Goal: Information Seeking & Learning: Learn about a topic

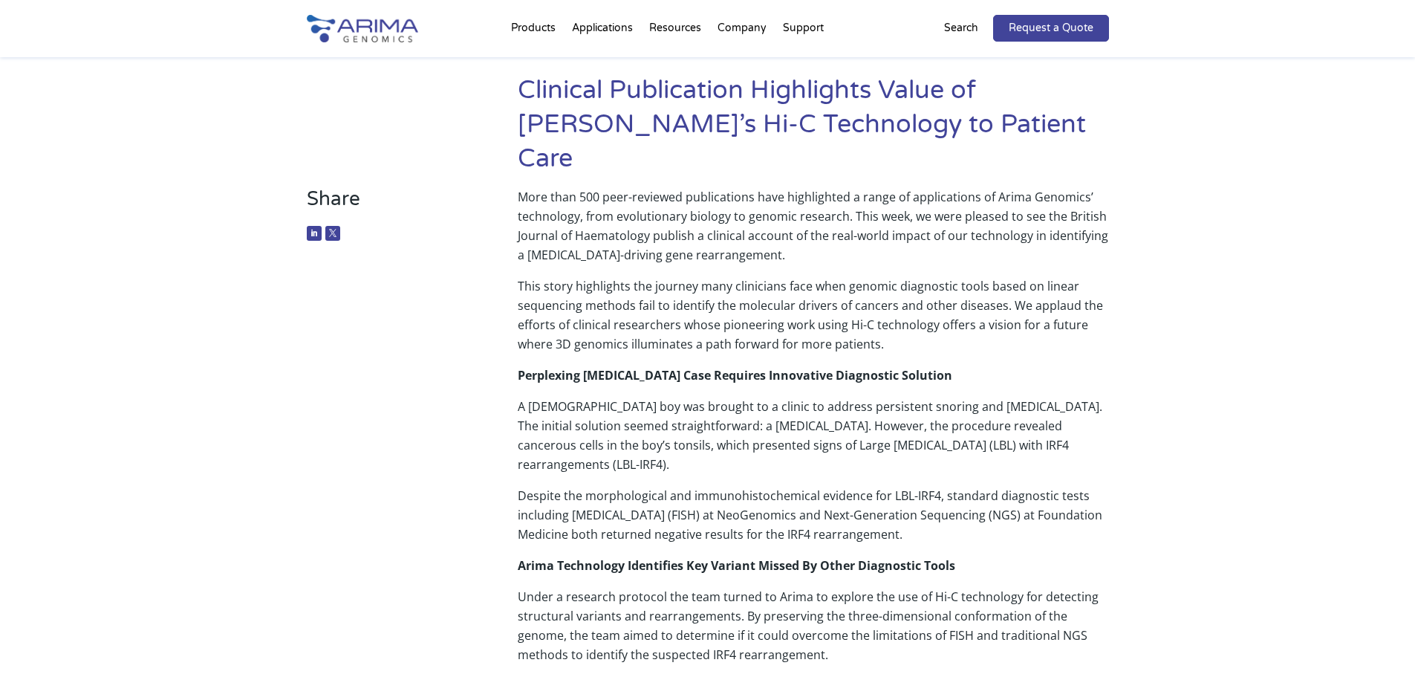
scroll to position [119, 0]
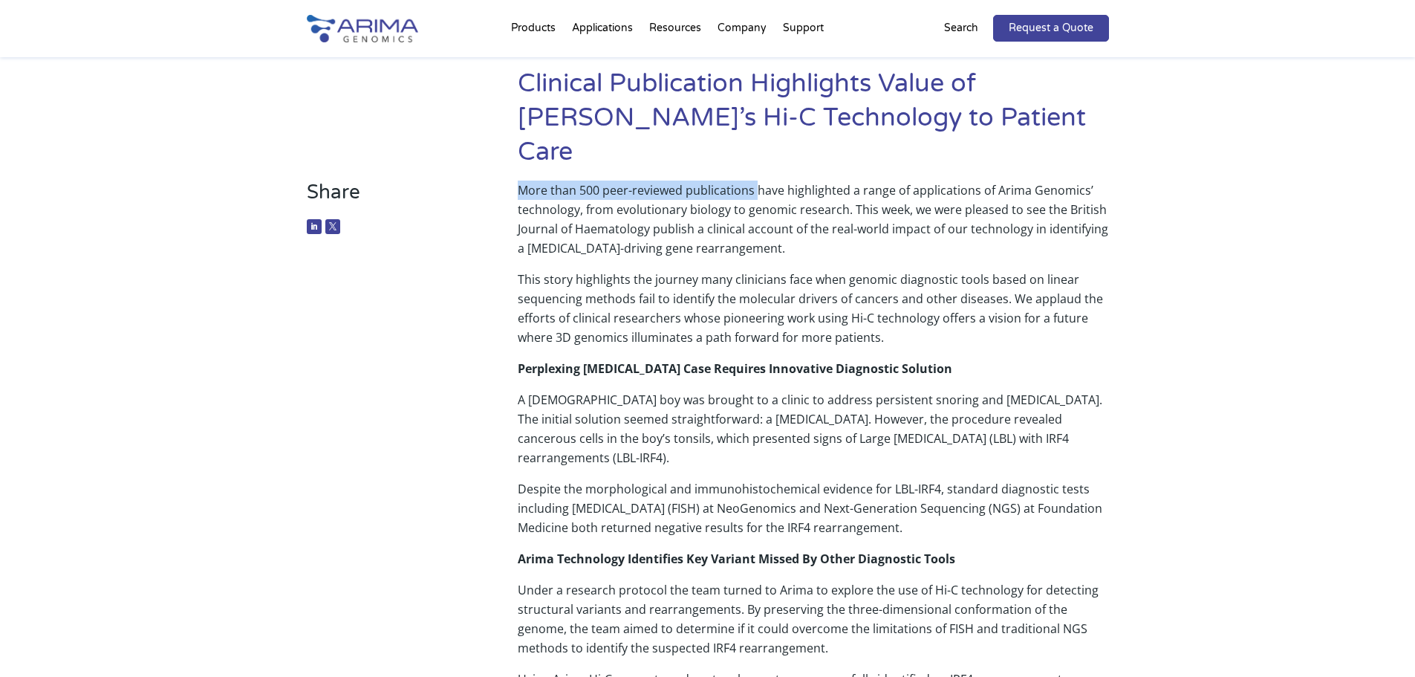
drag, startPoint x: 518, startPoint y: 153, endPoint x: 758, endPoint y: 151, distance: 239.2
click at [758, 180] on p "More than 500 peer-reviewed publications have highlighted a range of applicatio…" at bounding box center [813, 224] width 591 height 89
copy p "More than 500 peer-reviewed publications"
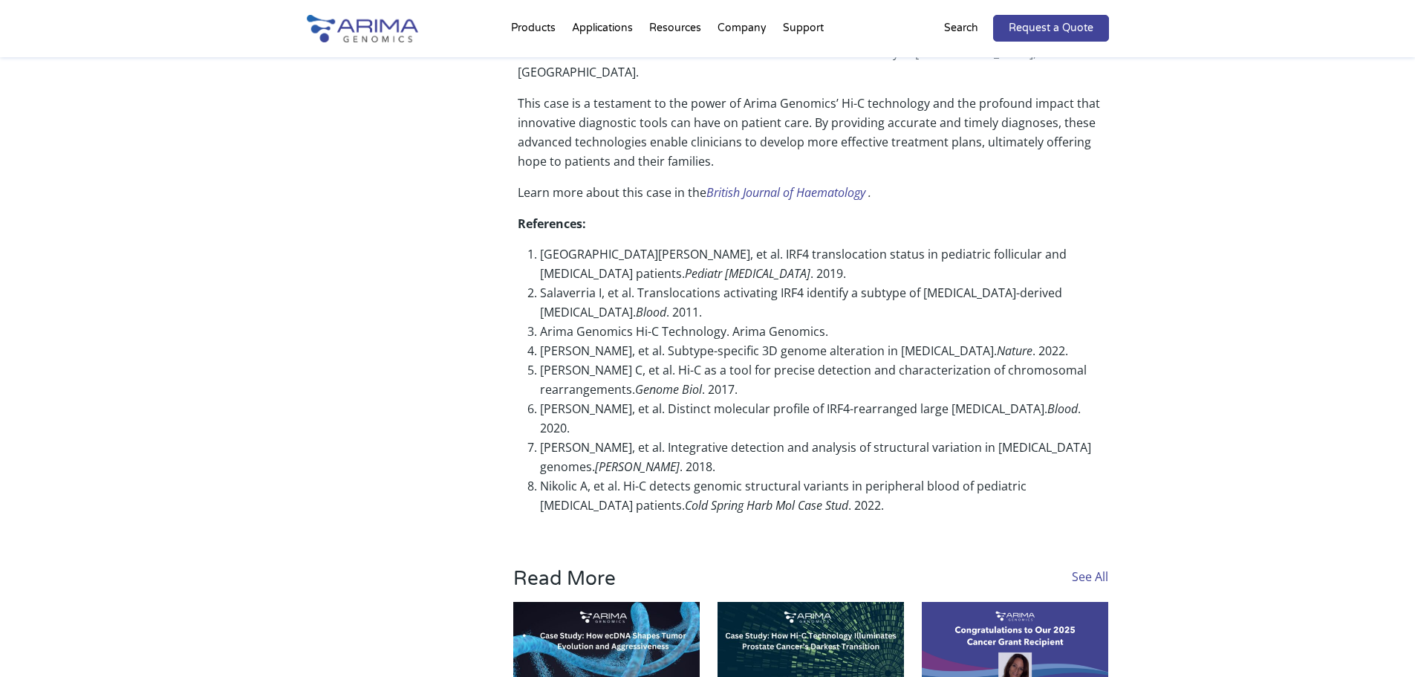
scroll to position [1486, 0]
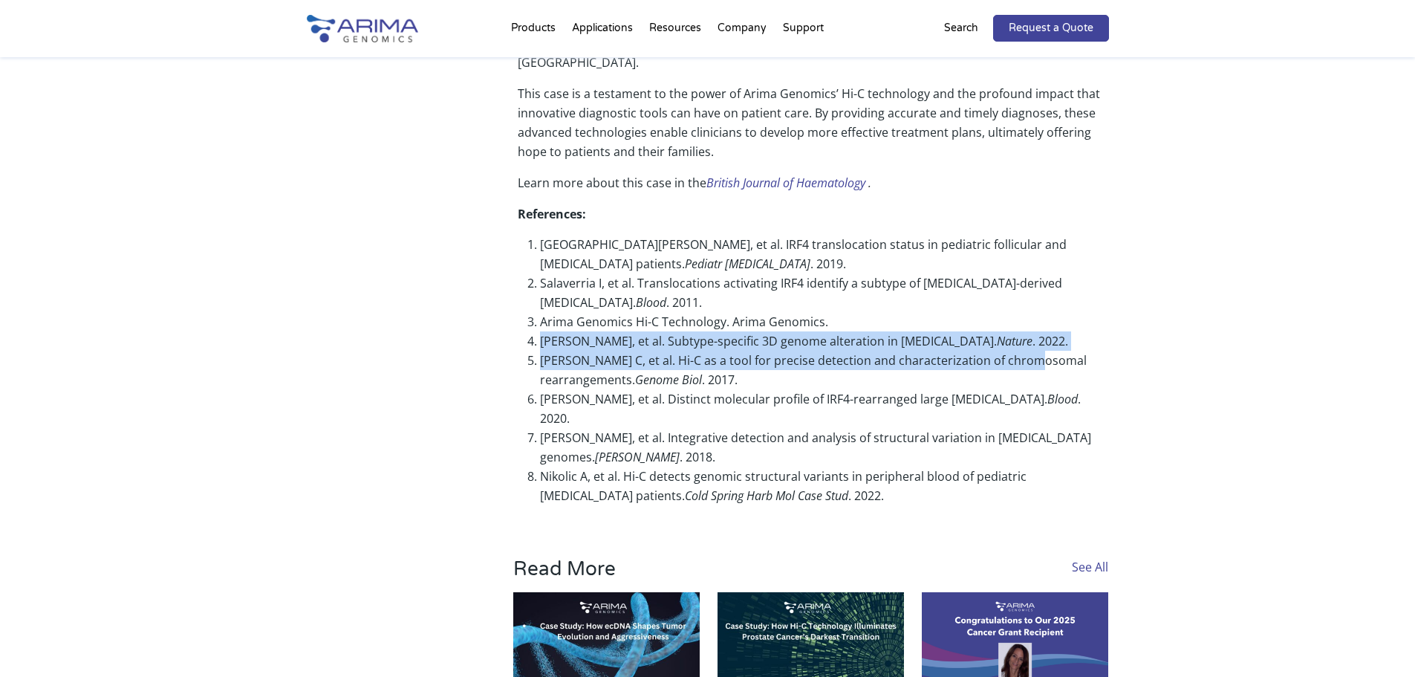
drag, startPoint x: 540, startPoint y: 266, endPoint x: 1042, endPoint y: 292, distance: 502.8
click at [1042, 292] on ol "[GEOGRAPHIC_DATA][PERSON_NAME], et al. IRF4 translocation status in pediatric f…" at bounding box center [813, 370] width 591 height 293
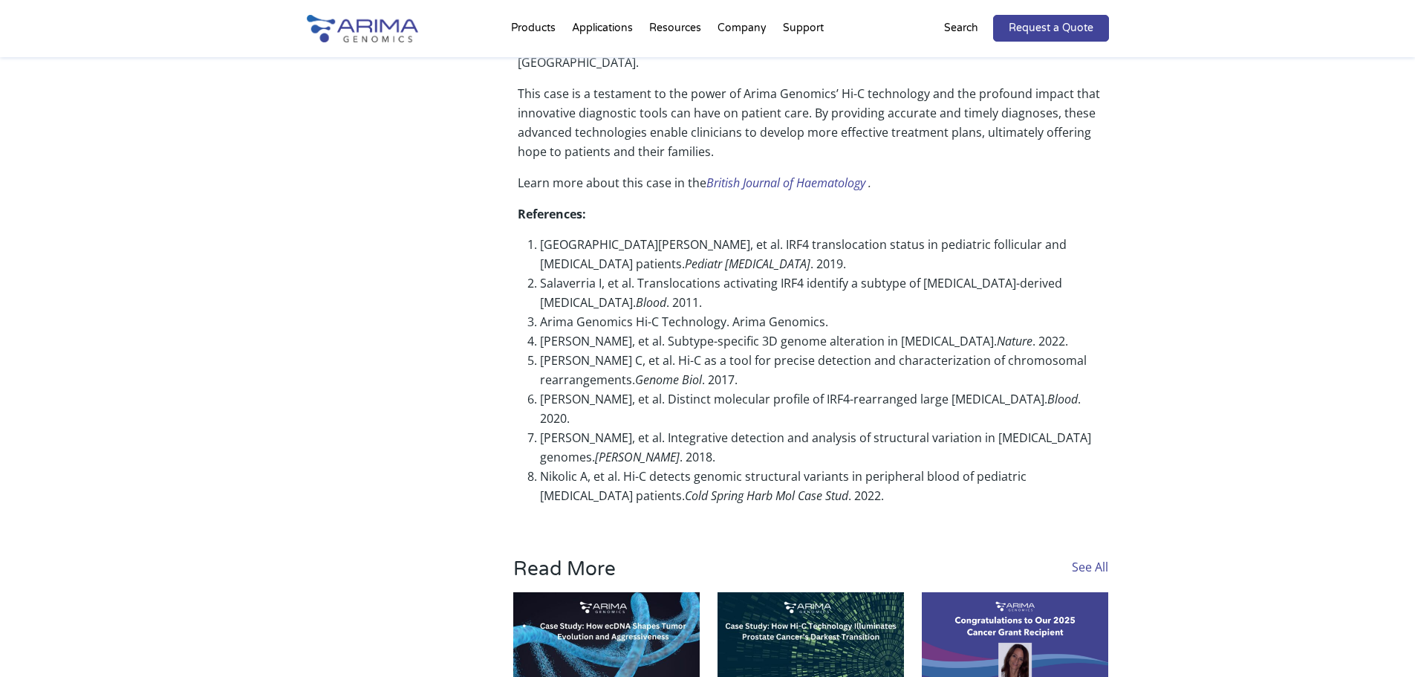
click at [642, 428] on li "[PERSON_NAME], et al. Integrative detection and analysis of structural variatio…" at bounding box center [824, 447] width 568 height 39
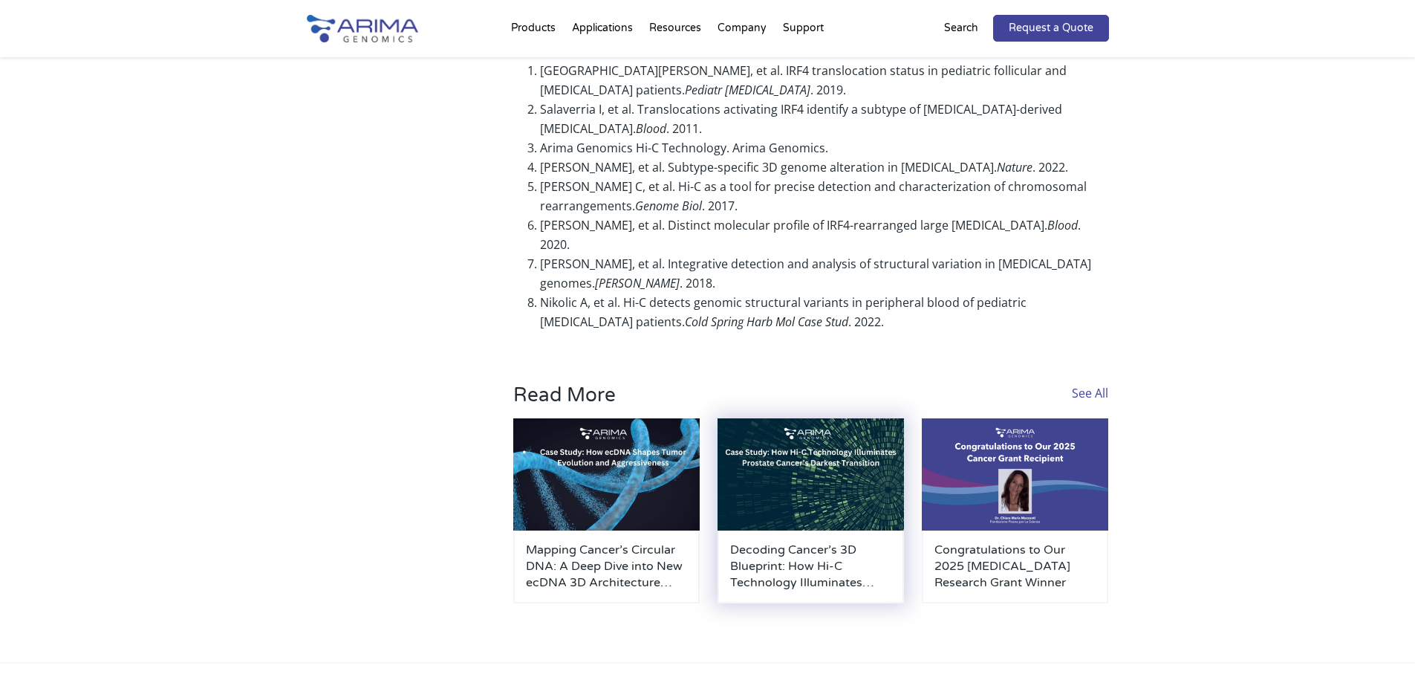
scroll to position [1664, 0]
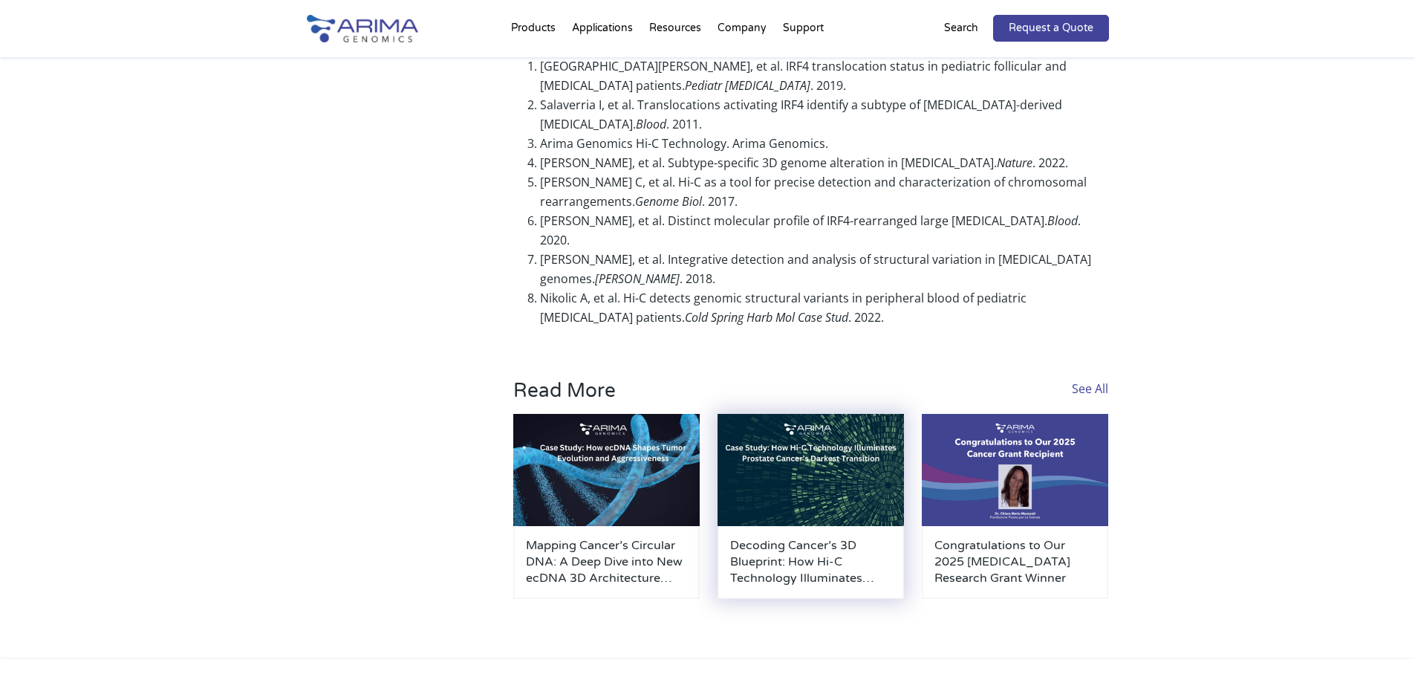
click at [805, 434] on img at bounding box center [811, 470] width 186 height 112
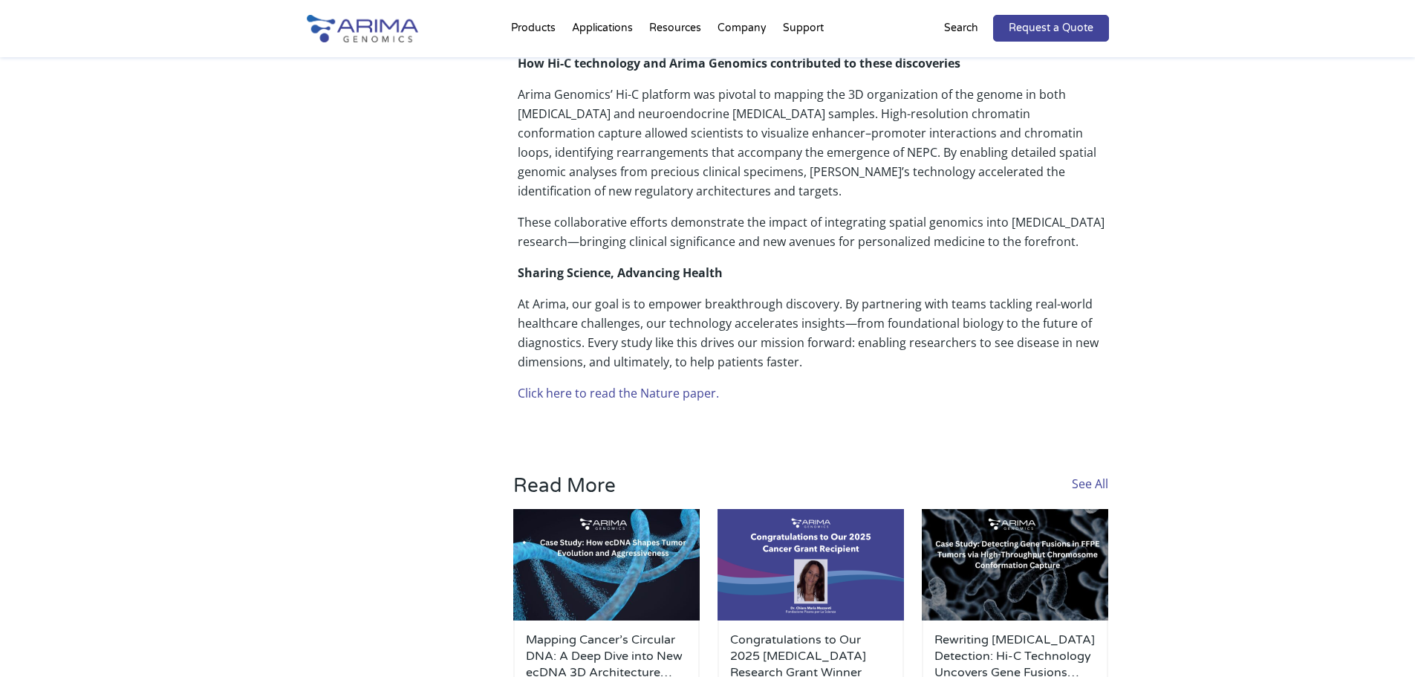
scroll to position [594, 0]
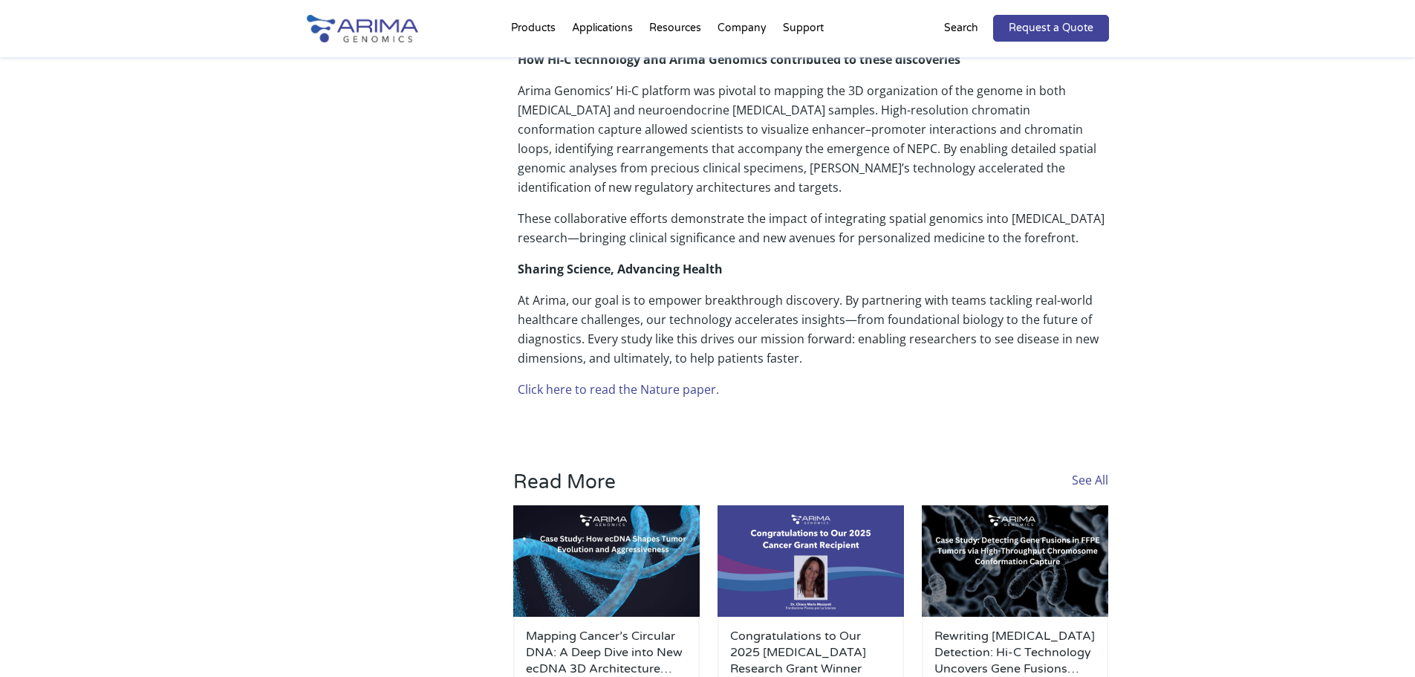
click at [639, 394] on link "Click here to read the Nature paper." at bounding box center [618, 389] width 201 height 16
